Goal: Check status: Check status

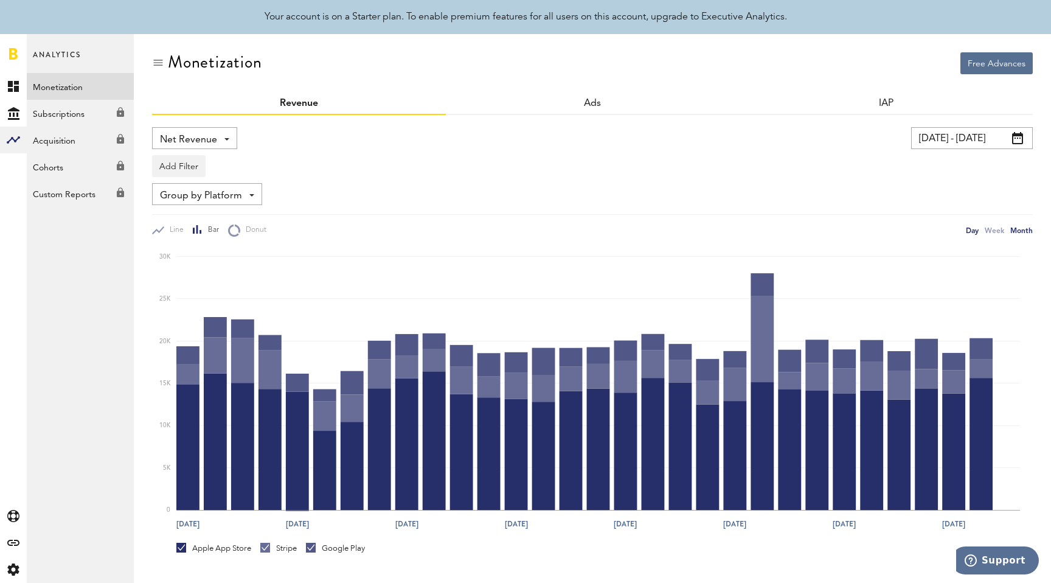
click at [1021, 231] on div "Month" at bounding box center [1021, 230] width 23 height 13
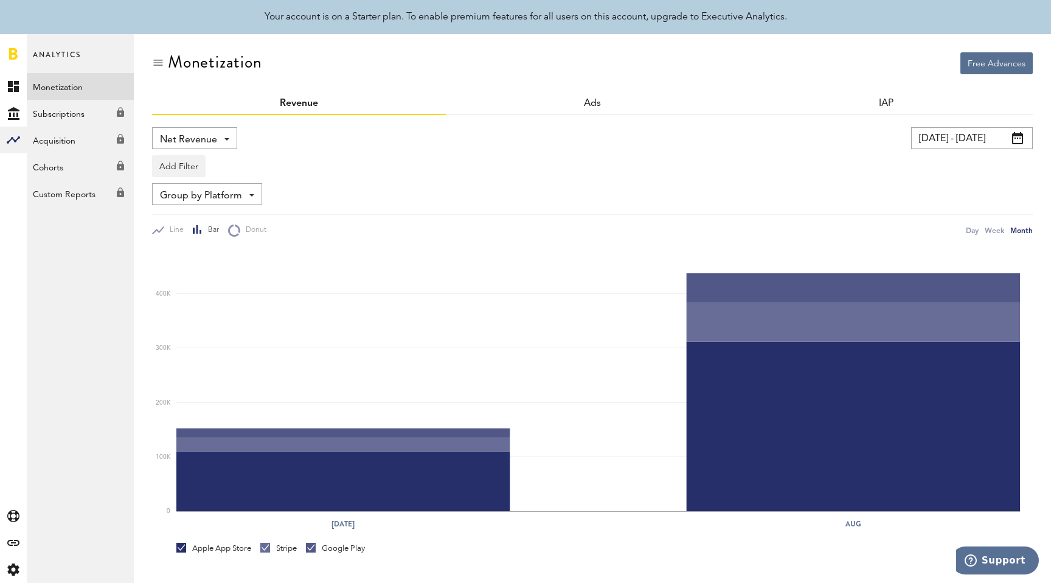
click at [979, 136] on input "[DATE] - [DATE]" at bounding box center [972, 138] width 122 height 22
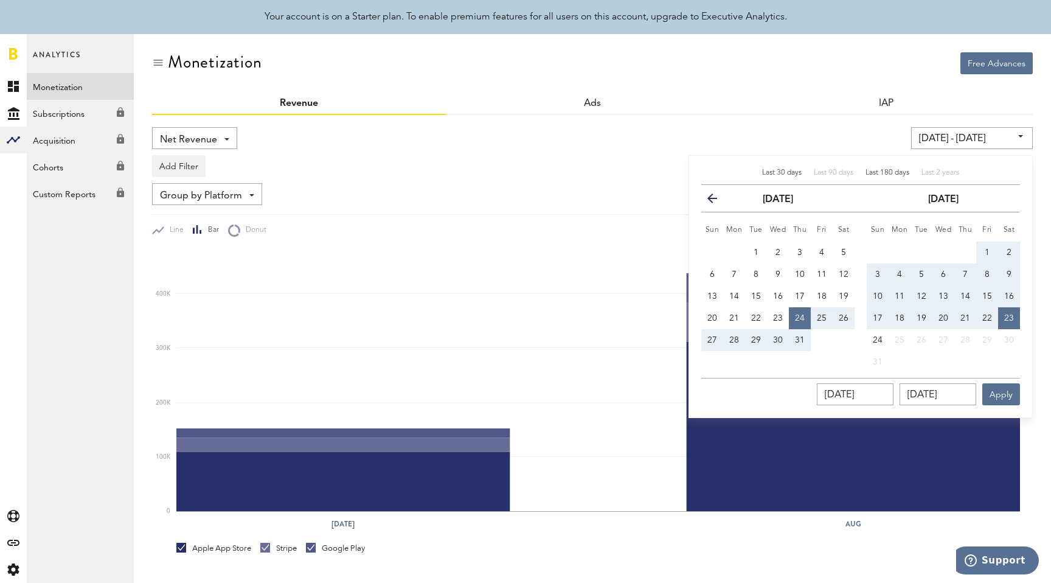
click at [875, 176] on span "Last 180 days" at bounding box center [888, 172] width 44 height 7
type input "[DATE] - [DATE]"
type input "[DATE]"
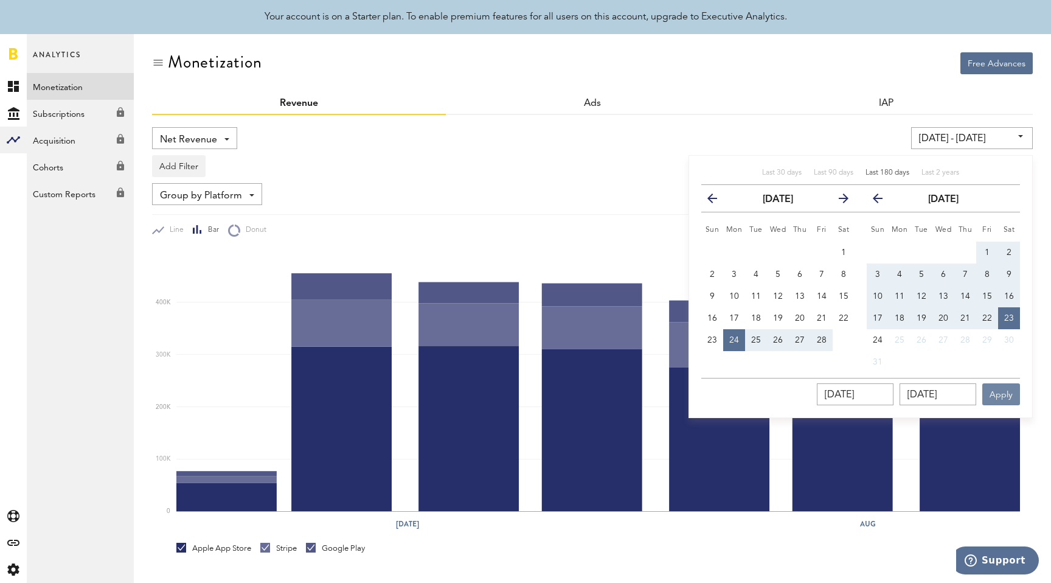
click at [991, 387] on button "Apply" at bounding box center [1001, 394] width 38 height 22
